Goal: Task Accomplishment & Management: Use online tool/utility

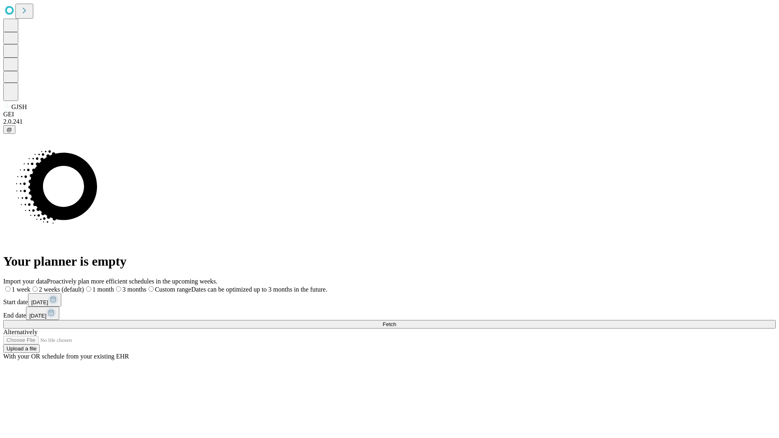
click at [396, 321] on span "Fetch" at bounding box center [388, 324] width 13 height 6
